Goal: Navigation & Orientation: Find specific page/section

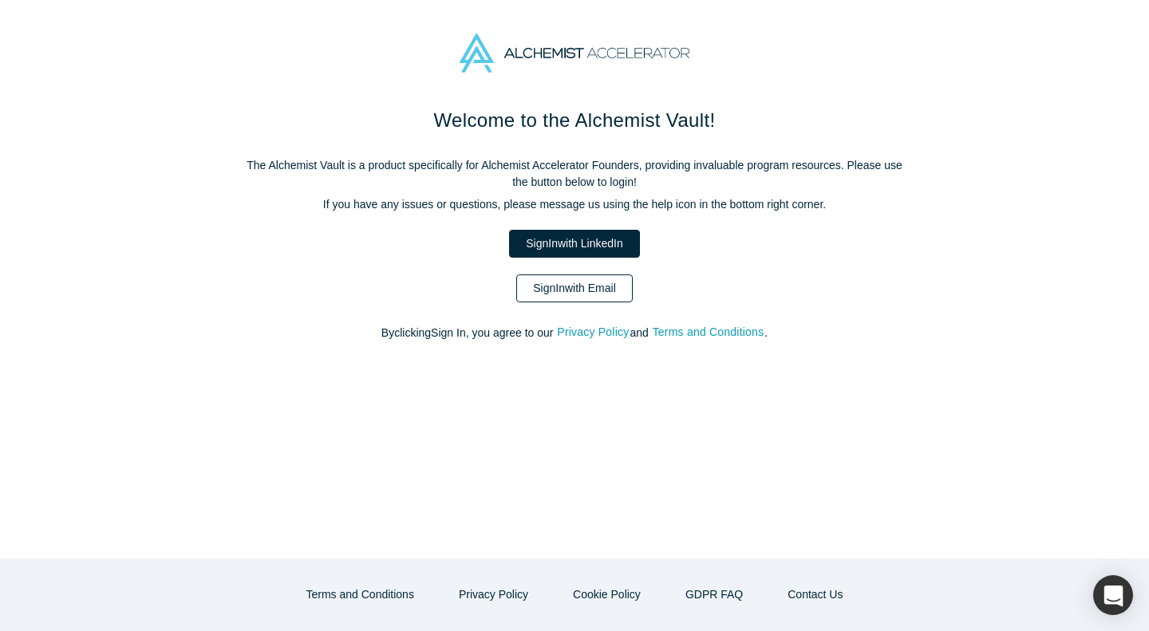
click at [545, 294] on link "Sign In with Email" at bounding box center [574, 288] width 116 height 28
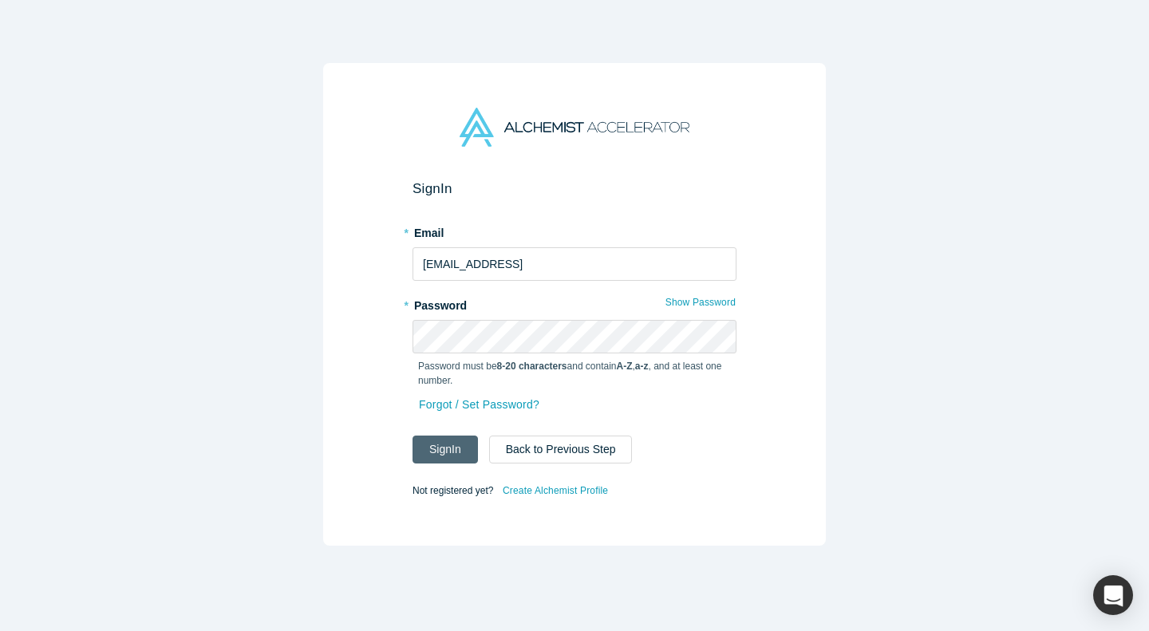
click at [445, 449] on button "Sign In" at bounding box center [444, 450] width 65 height 28
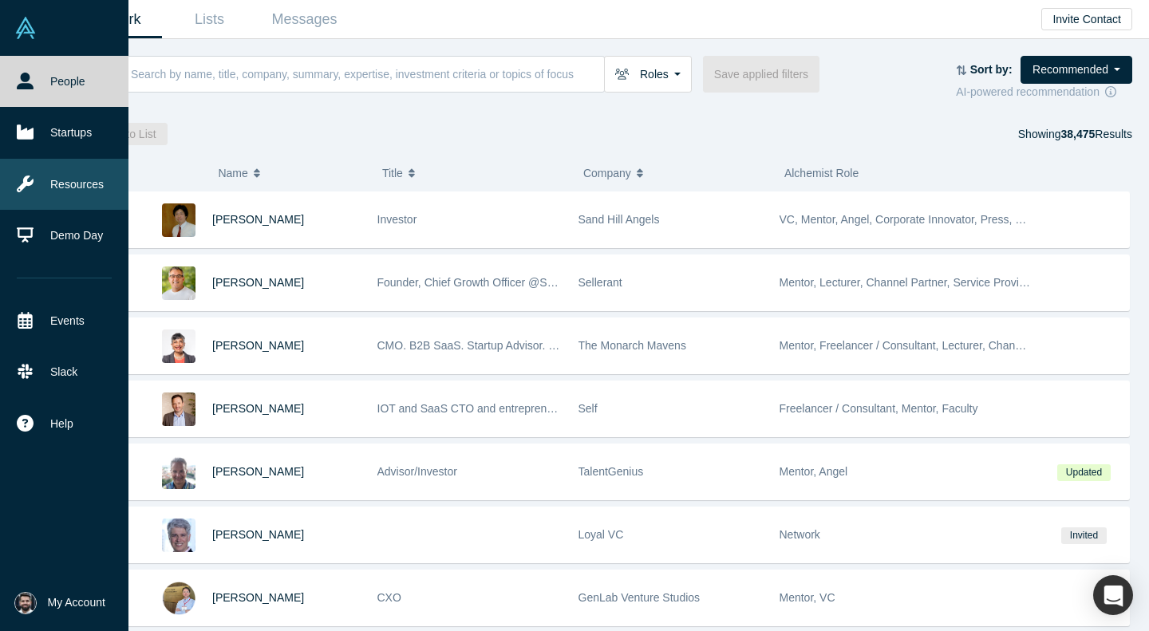
click at [83, 176] on link "Resources" at bounding box center [64, 184] width 128 height 51
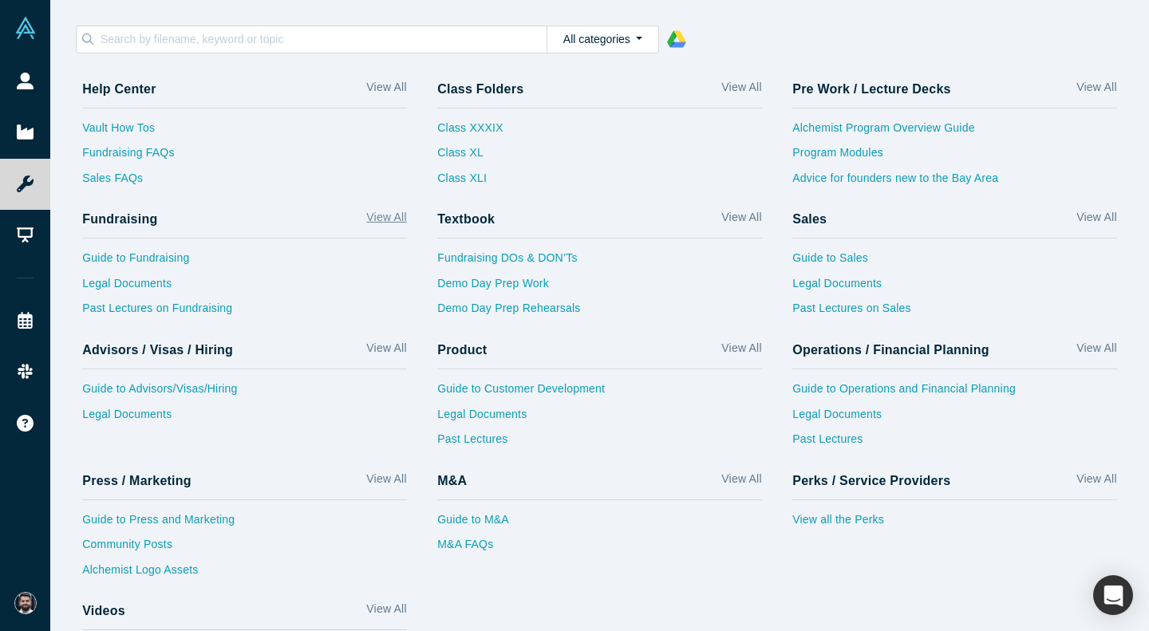
scroll to position [50, 0]
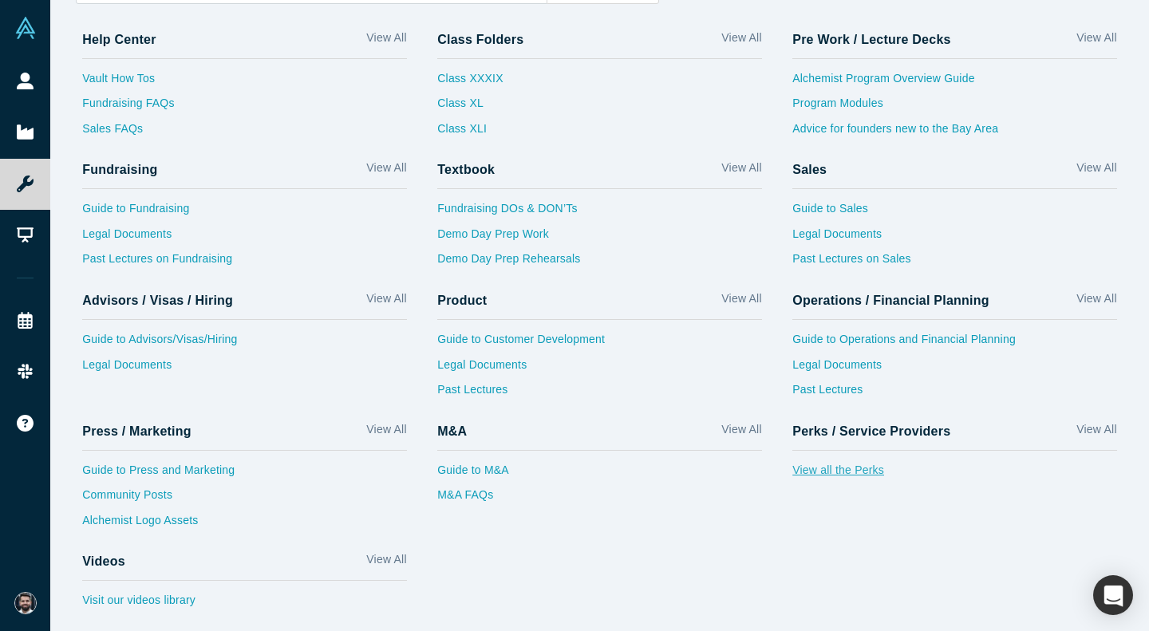
click at [814, 475] on link "View all the Perks" at bounding box center [954, 475] width 324 height 26
